Goal: Browse casually: Explore the website without a specific task or goal

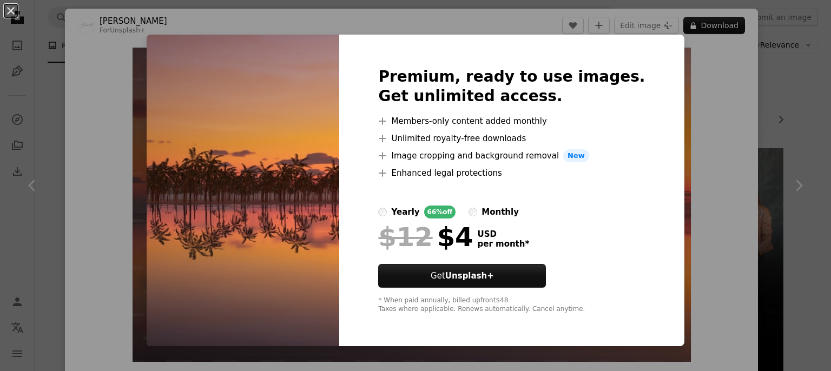
scroll to position [572, 0]
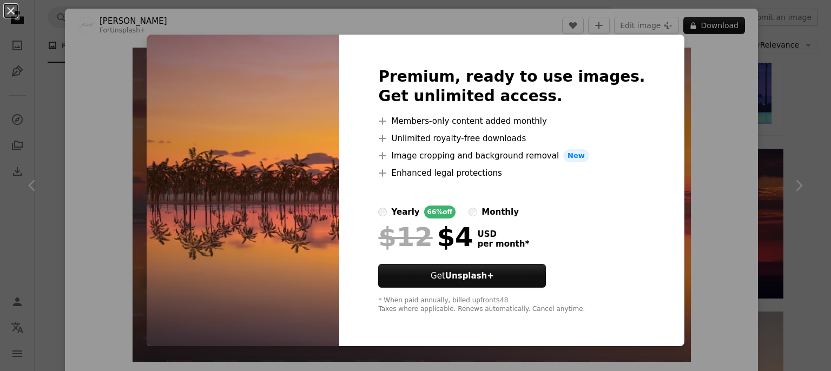
click at [672, 117] on div "An X shape Premium, ready to use images. Get unlimited access. A plus sign Memb…" at bounding box center [415, 185] width 831 height 371
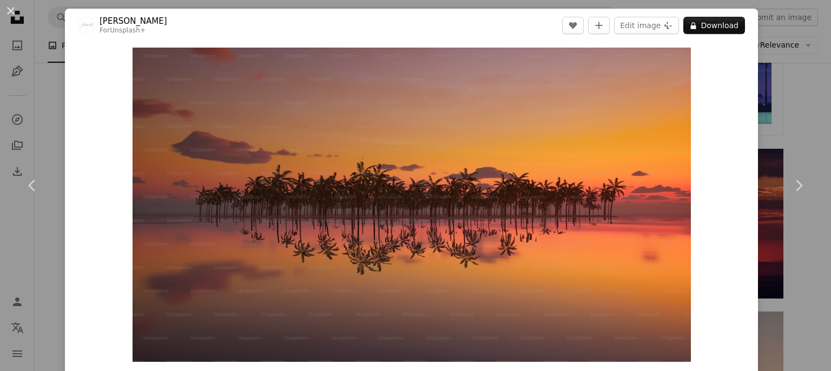
click at [752, 133] on div "An X shape Chevron left Chevron right Alexander Mils For Unsplash+ A heart A pl…" at bounding box center [415, 185] width 831 height 371
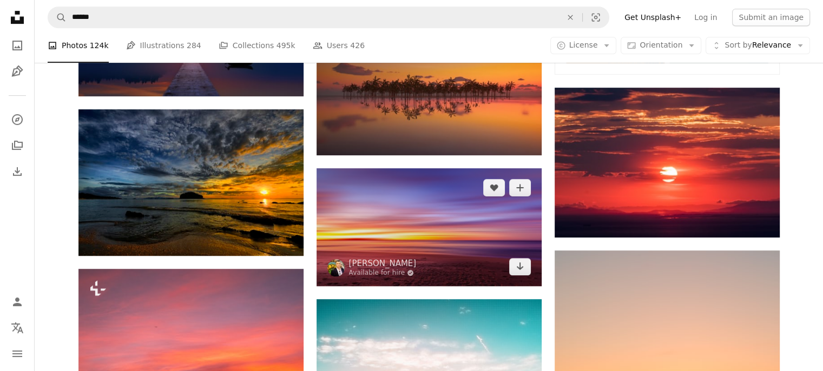
scroll to position [643, 0]
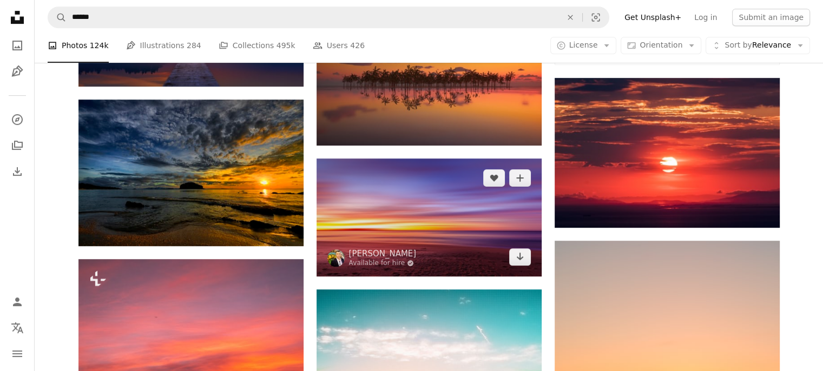
click at [444, 212] on img at bounding box center [429, 218] width 225 height 118
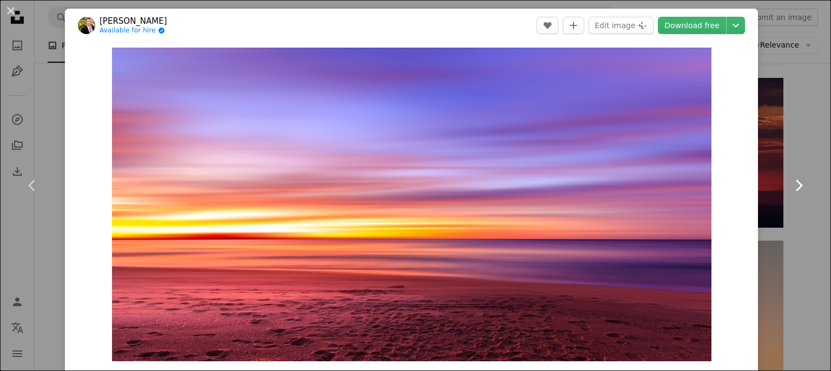
click at [771, 166] on link "Chevron right" at bounding box center [798, 186] width 65 height 104
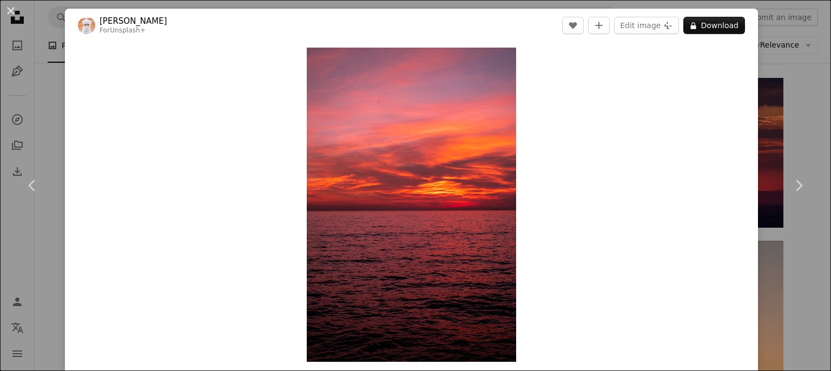
click at [795, 96] on div "An X shape Chevron left Chevron right Ahmed For Unsplash+ A heart A plus sign E…" at bounding box center [415, 185] width 831 height 371
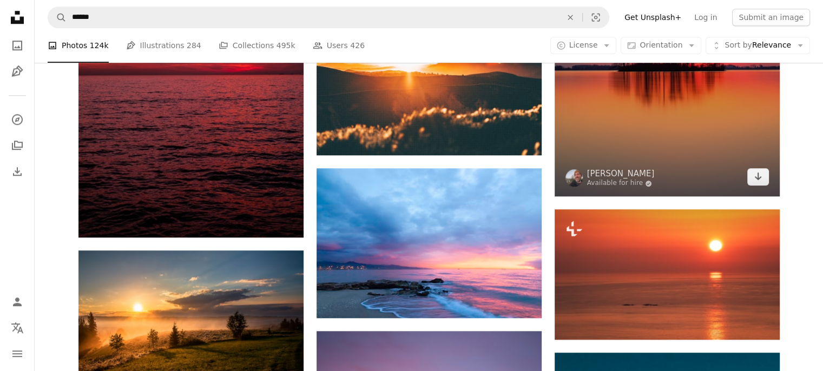
scroll to position [1152, 0]
